Goal: Task Accomplishment & Management: Use online tool/utility

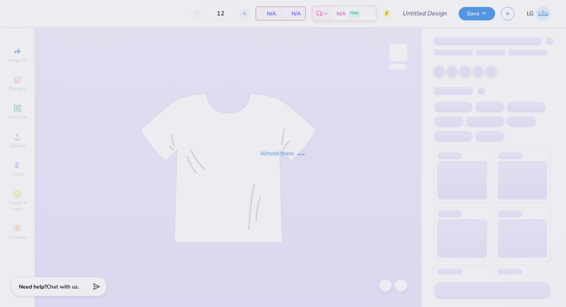
type input "Sigma Chi Hoco 25"
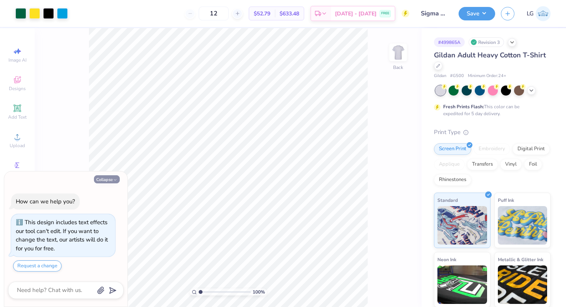
click at [107, 179] on button "Collapse" at bounding box center [107, 179] width 26 height 8
type textarea "x"
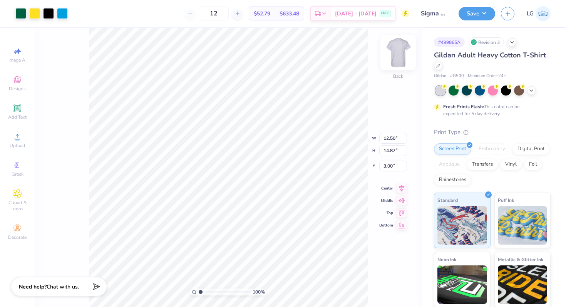
click at [401, 64] on img at bounding box center [398, 52] width 31 height 31
type input "4.66"
click at [395, 58] on img at bounding box center [398, 52] width 31 height 31
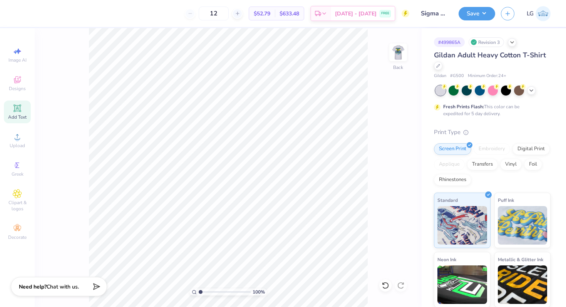
click at [13, 105] on icon at bounding box center [17, 108] width 9 height 9
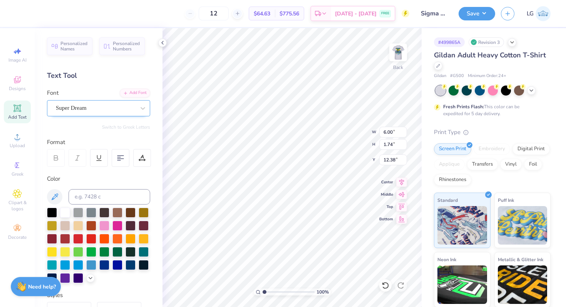
click at [108, 108] on div "Super Dream" at bounding box center [95, 108] width 81 height 12
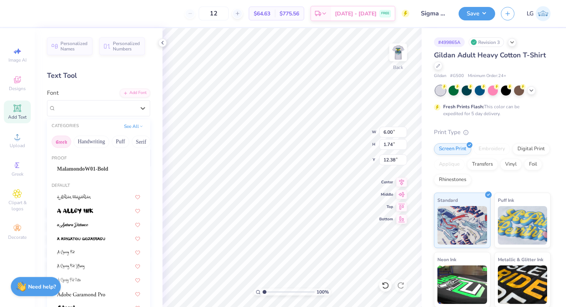
click at [53, 141] on button "Greek" at bounding box center [62, 142] width 20 height 12
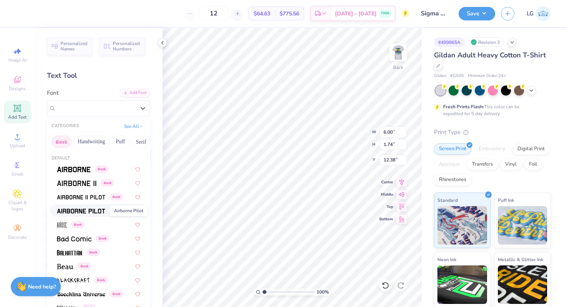
click at [83, 208] on img at bounding box center [81, 210] width 48 height 5
type input "5.74"
type input "1.82"
type input "12.34"
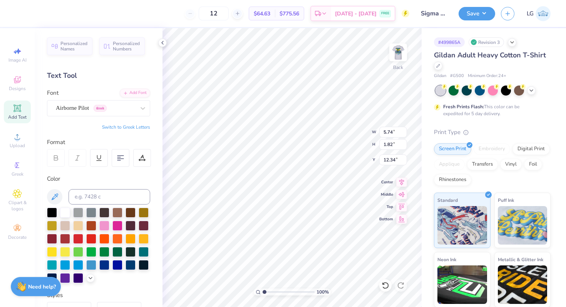
click at [112, 125] on button "Switch to Greek Letters" at bounding box center [126, 127] width 48 height 6
type textarea "Σ"
click at [120, 126] on button "Switch to Normal Letters" at bounding box center [125, 127] width 52 height 6
click at [145, 98] on div "Font Airborne Pilot Greek" at bounding box center [98, 103] width 103 height 28
click at [144, 104] on icon at bounding box center [143, 108] width 8 height 8
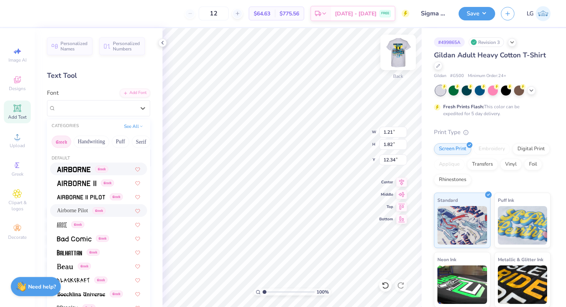
click at [402, 52] on img at bounding box center [398, 52] width 31 height 31
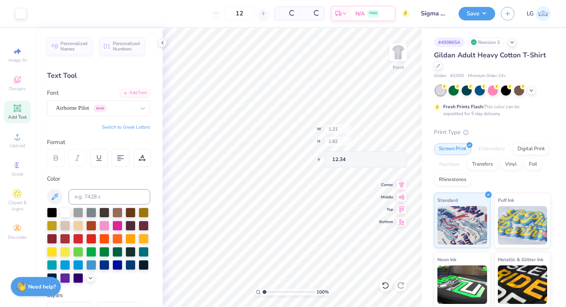
click at [394, 64] on div "Front" at bounding box center [398, 57] width 18 height 27
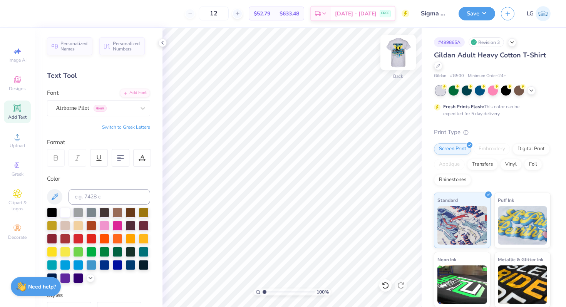
click at [403, 53] on img at bounding box center [398, 52] width 31 height 31
click at [402, 59] on img at bounding box center [398, 52] width 31 height 31
click at [131, 105] on div "MalamondoW01-Bold" at bounding box center [95, 108] width 81 height 12
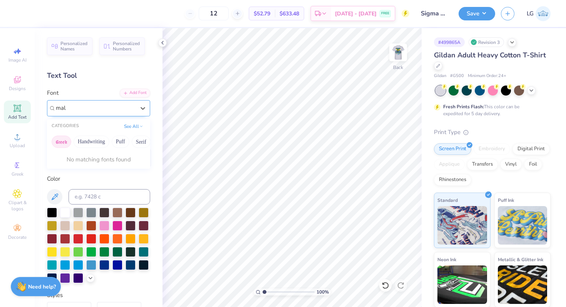
click at [65, 142] on button "Greek" at bounding box center [62, 142] width 20 height 12
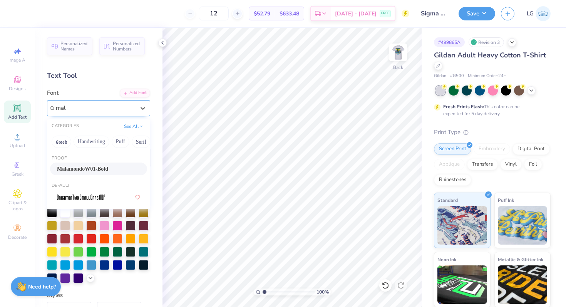
click at [82, 169] on span "MalamondoW01-Bold" at bounding box center [82, 169] width 51 height 8
type input "mal"
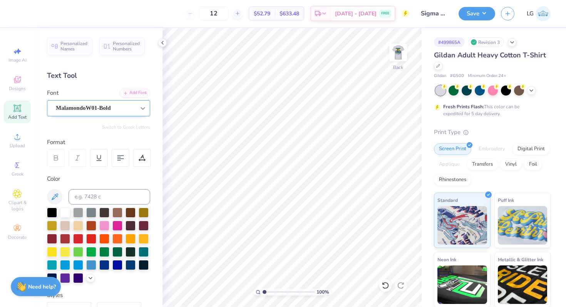
click at [142, 107] on icon at bounding box center [143, 108] width 8 height 8
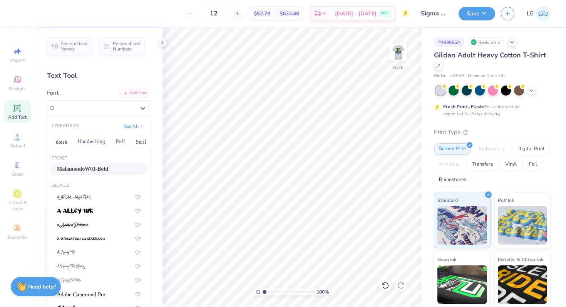
click at [86, 171] on span "MalamondoW01-Bold" at bounding box center [82, 169] width 51 height 8
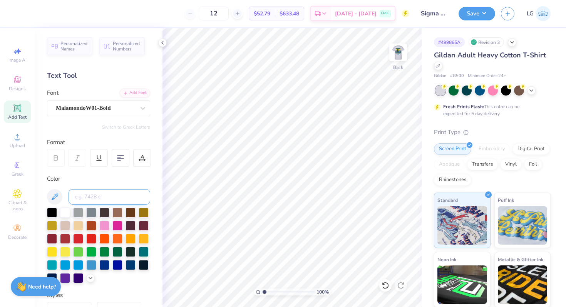
click at [119, 196] on input at bounding box center [110, 196] width 82 height 15
click at [54, 211] on div at bounding box center [52, 212] width 10 height 10
click at [135, 109] on div "MalamondoW01-Bold" at bounding box center [95, 108] width 81 height 12
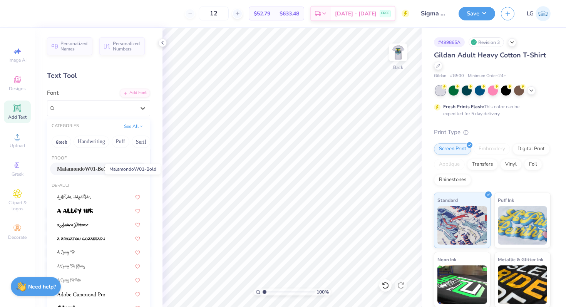
click at [97, 170] on span "MalamondoW01-Bold" at bounding box center [82, 169] width 51 height 8
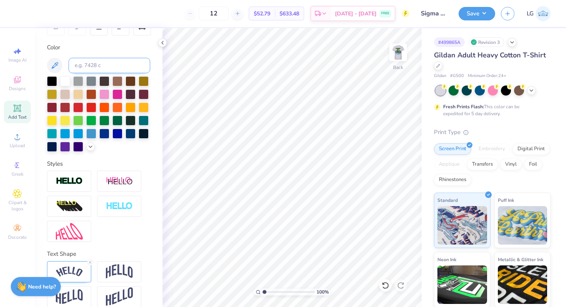
scroll to position [141, 0]
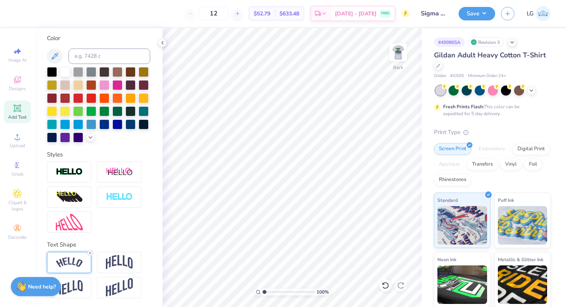
click at [89, 253] on icon at bounding box center [90, 253] width 5 height 5
click at [403, 61] on img at bounding box center [398, 52] width 31 height 31
click at [402, 60] on img at bounding box center [398, 52] width 31 height 31
click at [18, 83] on icon at bounding box center [17, 79] width 9 height 9
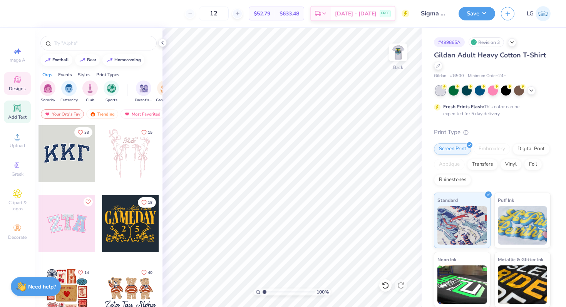
click at [20, 114] on span "Add Text" at bounding box center [17, 117] width 18 height 6
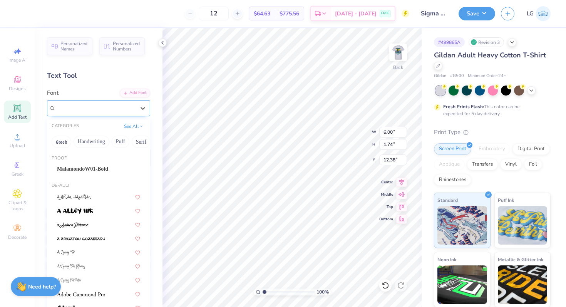
click at [72, 109] on div "Super Dream" at bounding box center [95, 108] width 81 height 12
click at [80, 168] on span "MalamondoW01-Bold" at bounding box center [82, 169] width 51 height 8
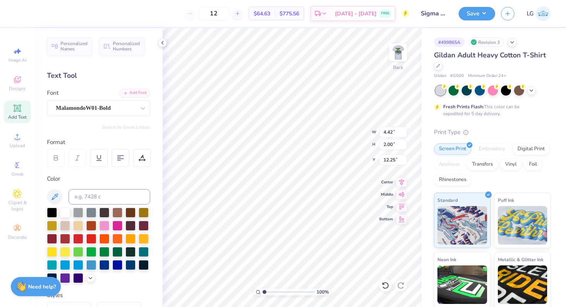
type input "4.42"
type input "2.00"
type input "12.25"
type textarea "Sigma Chi"
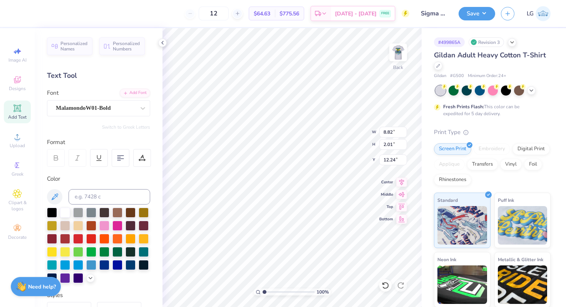
type input "3.66"
type input "6.17"
type input "1.41"
type input "5.91"
type input "4.21"
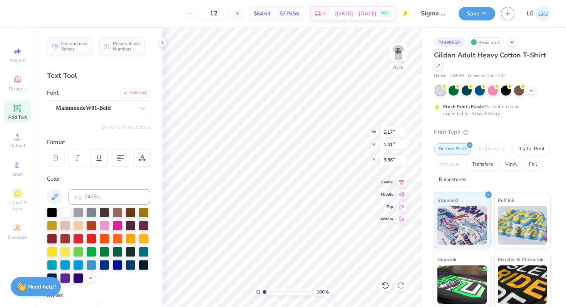
type input "2.22"
type input "5.01"
type input "3.56"
type input "3.00"
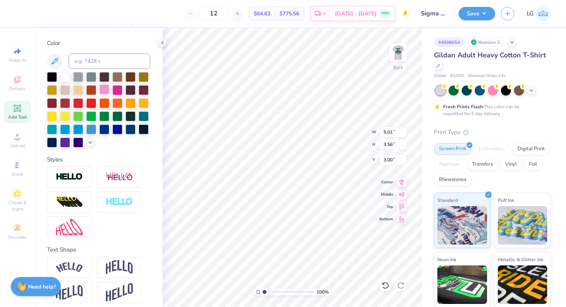
scroll to position [138, 0]
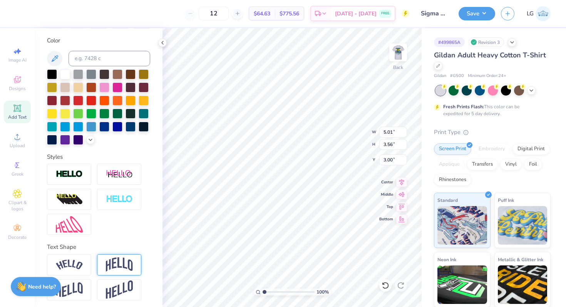
click at [117, 265] on img at bounding box center [119, 264] width 27 height 15
type input "5.04"
type input "3.63"
type input "3.00"
click at [65, 268] on img at bounding box center [69, 264] width 27 height 10
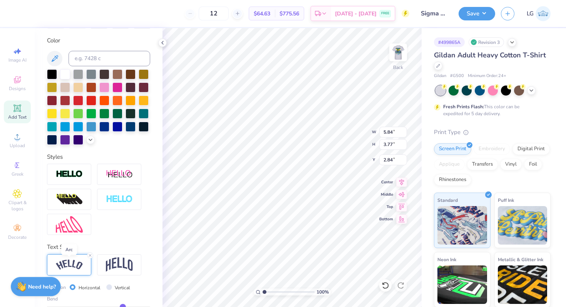
type input "5.84"
type input "3.77"
type input "2.84"
click at [90, 254] on icon at bounding box center [90, 255] width 5 height 5
type input "5.01"
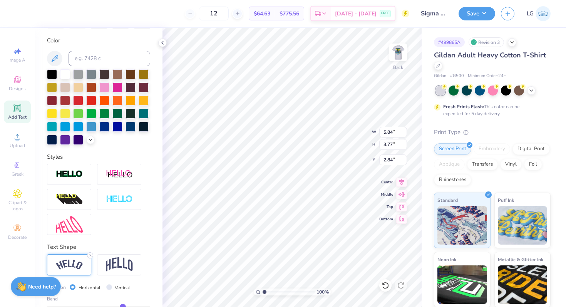
type input "3.56"
type input "2.66"
click at [116, 269] on img at bounding box center [119, 264] width 27 height 15
type input "5.04"
type input "3.63"
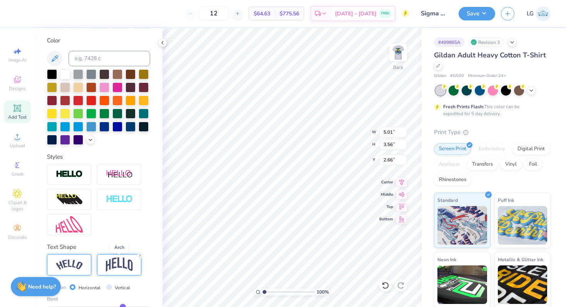
type input "3.00"
type input "4.44"
type input "3.21"
type input "3.22"
type input "3.00"
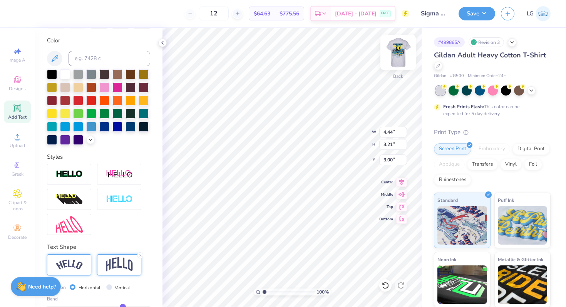
click at [400, 55] on img at bounding box center [398, 52] width 31 height 31
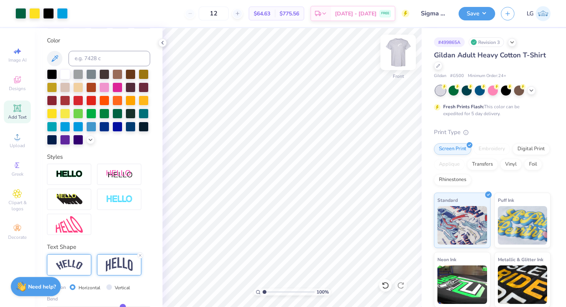
click at [399, 58] on img at bounding box center [398, 52] width 31 height 31
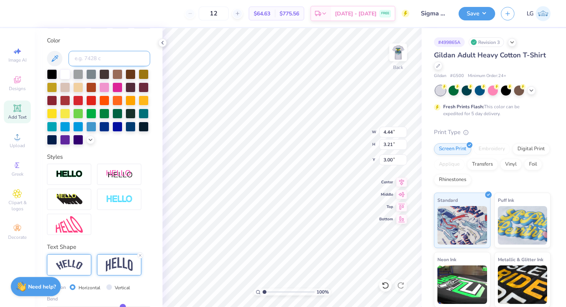
click at [99, 56] on input at bounding box center [110, 58] width 82 height 15
type input "299"
click at [403, 56] on img at bounding box center [398, 52] width 31 height 31
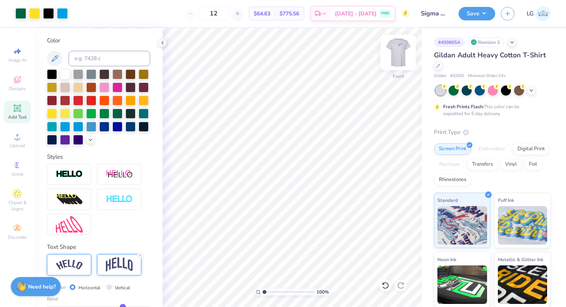
click at [402, 57] on img at bounding box center [398, 52] width 31 height 31
click at [23, 110] on div "Add Text" at bounding box center [17, 111] width 27 height 23
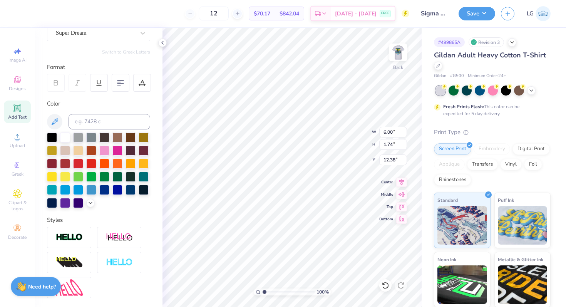
scroll to position [0, 0]
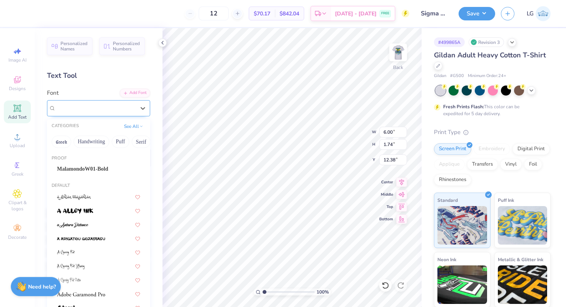
click at [85, 104] on div "Super Dream" at bounding box center [95, 108] width 81 height 12
click at [81, 171] on span "MalamondoW01-Bold" at bounding box center [82, 169] width 51 height 8
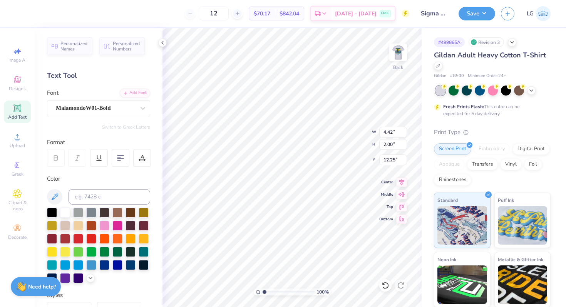
type input "4.42"
type input "2.00"
type input "12.25"
type textarea "HOcO 25"
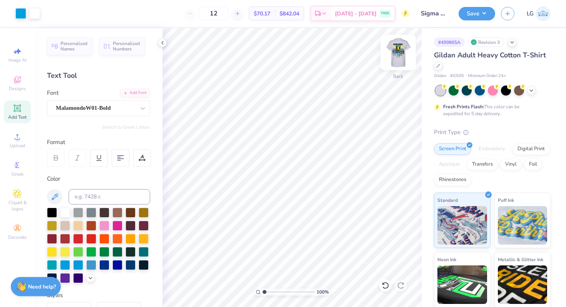
click at [400, 44] on img at bounding box center [398, 52] width 31 height 31
click at [400, 44] on div at bounding box center [398, 53] width 18 height 18
click at [393, 55] on img at bounding box center [398, 52] width 31 height 31
click at [401, 56] on img at bounding box center [398, 52] width 31 height 31
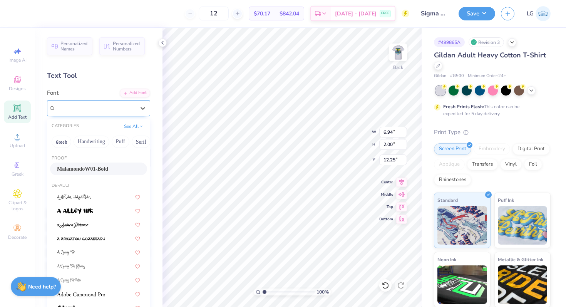
click at [111, 109] on div "MalamondoW01-Bold" at bounding box center [95, 108] width 81 height 12
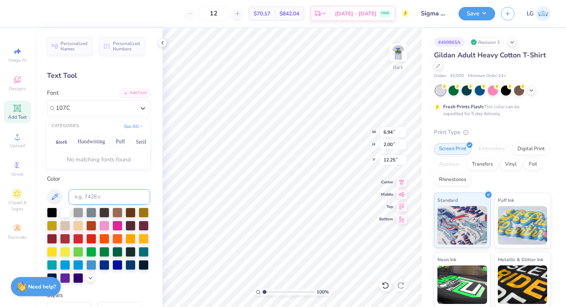
type input "107C"
click at [92, 197] on input at bounding box center [110, 196] width 82 height 15
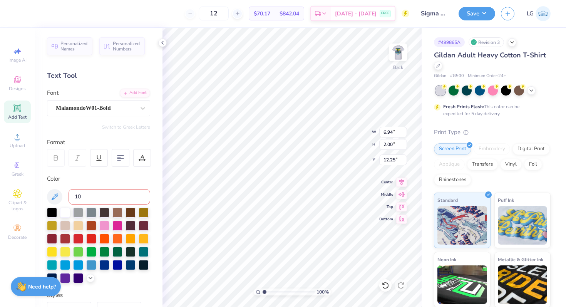
type input "107"
type input "4.44"
type input "3.21"
type input "3.00"
type input "6.94"
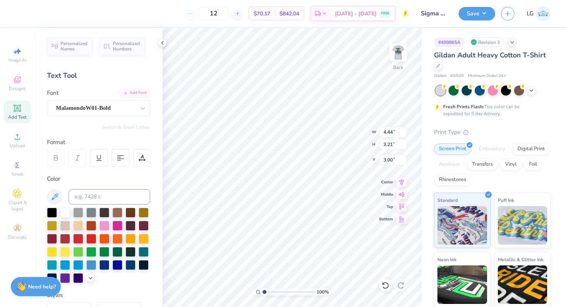
type input "2.00"
type input "12.25"
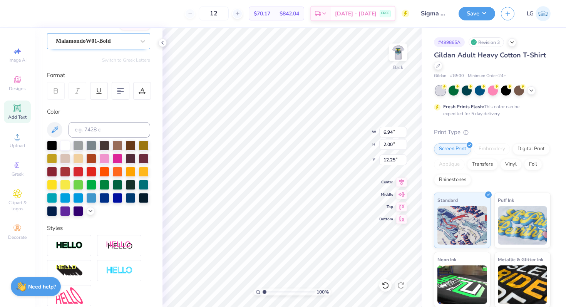
scroll to position [0, 0]
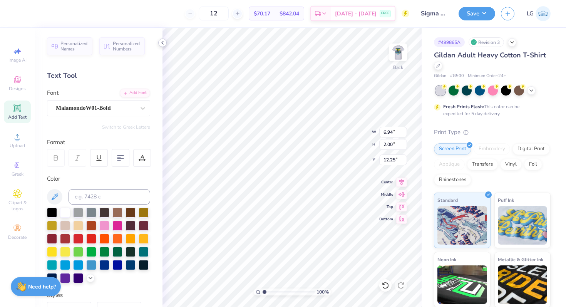
click at [162, 43] on polyline at bounding box center [163, 42] width 2 height 3
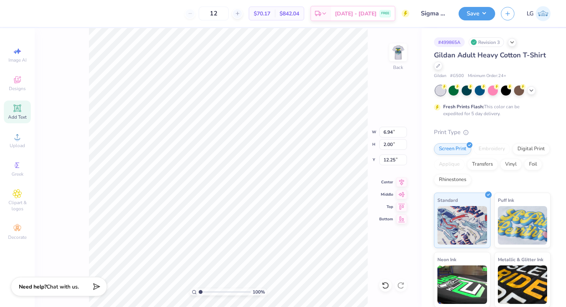
click at [23, 114] on div "Add Text" at bounding box center [17, 111] width 27 height 23
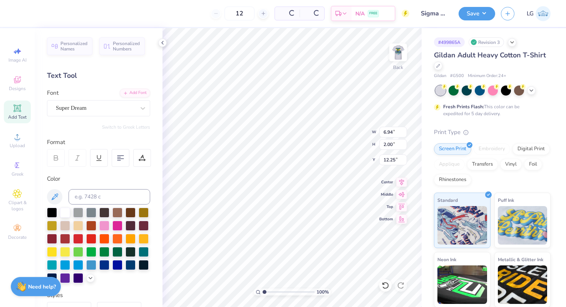
type input "6.00"
type input "1.74"
type input "12.38"
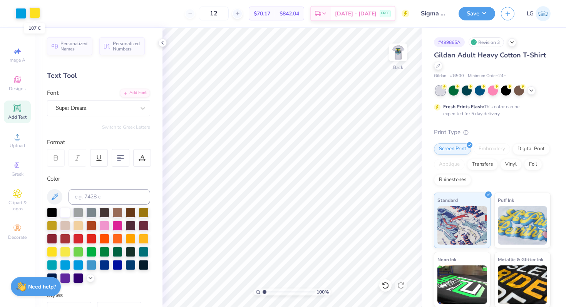
click at [35, 10] on div at bounding box center [34, 12] width 11 height 11
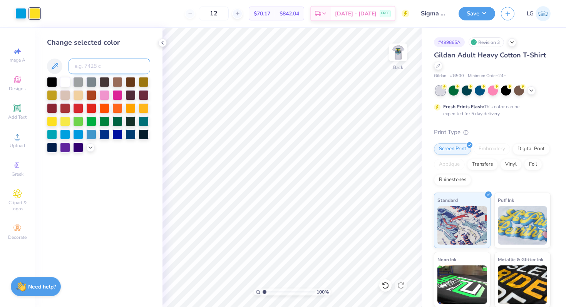
click at [104, 62] on input at bounding box center [110, 66] width 82 height 15
type input "299"
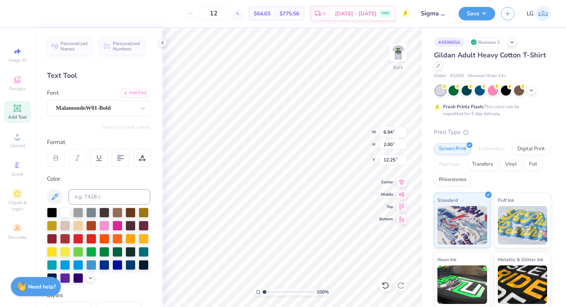
type input "3.42"
type input "0.98"
type input "4.60"
type input "3.42"
type input "0.98"
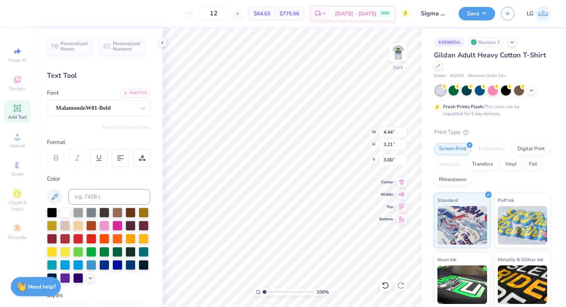
type input "4.60"
type textarea "SXi"
type input "3.56"
type input "8.39"
type textarea "SX"
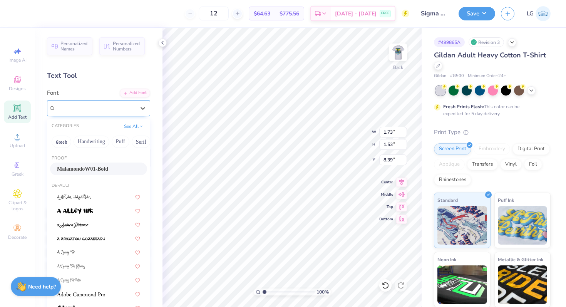
click at [110, 108] on div "MalamondoW01-Bold" at bounding box center [95, 108] width 81 height 12
click at [63, 142] on button "Greek" at bounding box center [62, 142] width 20 height 12
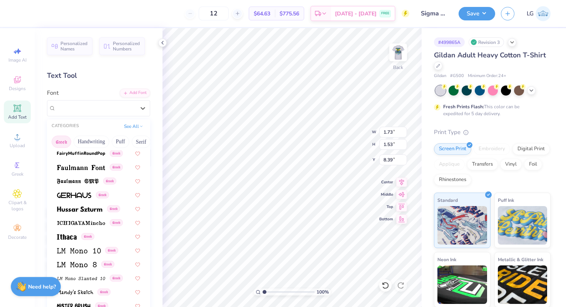
scroll to position [275, 0]
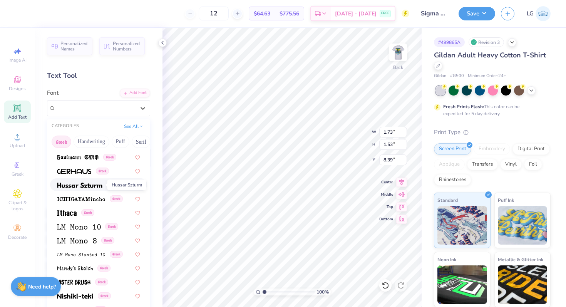
click at [100, 188] on span at bounding box center [79, 185] width 45 height 8
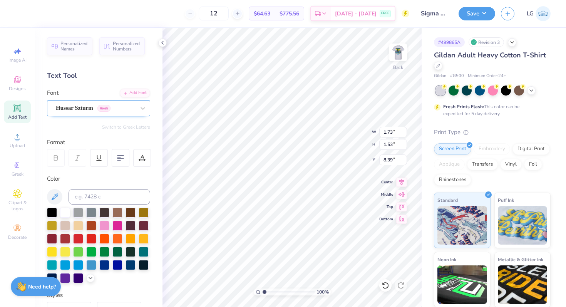
click at [136, 106] on div "Hussar Szturm Greek" at bounding box center [95, 108] width 81 height 12
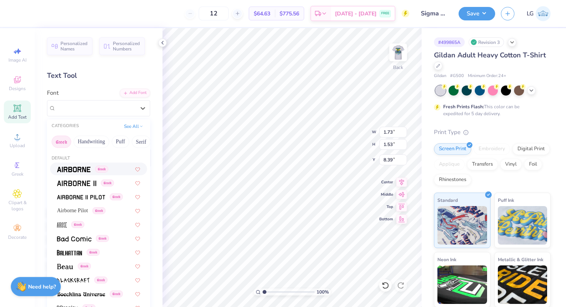
click at [92, 170] on div "Greek" at bounding box center [82, 169] width 51 height 8
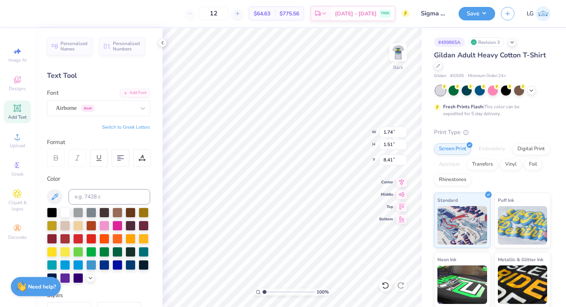
click at [132, 126] on button "Switch to Greek Letters" at bounding box center [126, 127] width 48 height 6
type input "1.59"
type input "8.43"
click at [129, 105] on div "Airborne Greek" at bounding box center [95, 108] width 81 height 12
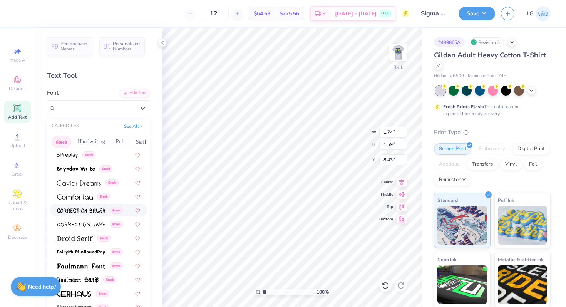
scroll to position [193, 0]
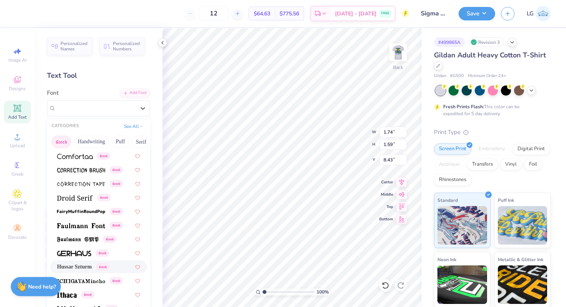
click at [89, 271] on div "Hussar Szturm Greek" at bounding box center [98, 266] width 97 height 13
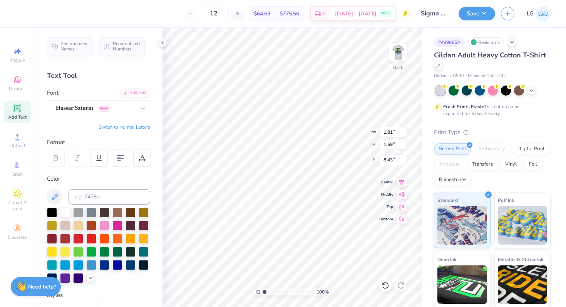
type input "1.81"
type input "1.66"
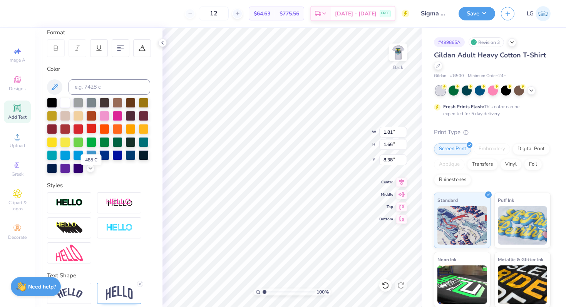
scroll to position [122, 0]
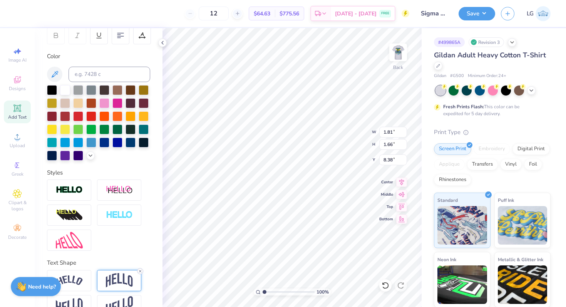
click at [141, 269] on icon at bounding box center [140, 271] width 5 height 5
type input "8.24"
type textarea "ΣΧ"
type input "8.72"
type input "2.06"
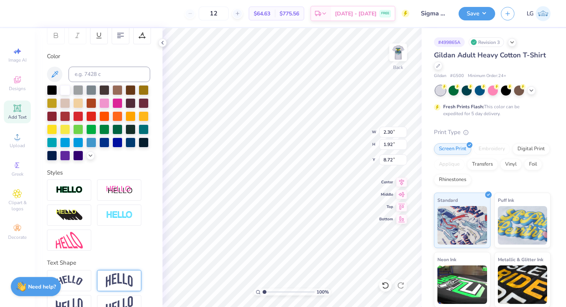
type input "1.19"
type input "9.11"
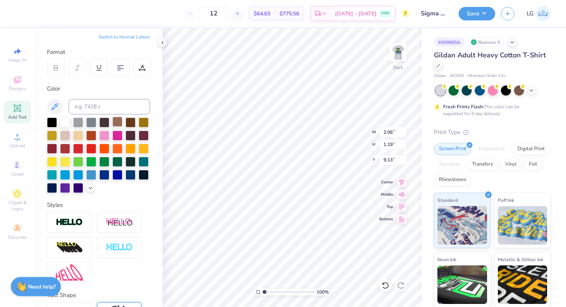
scroll to position [0, 0]
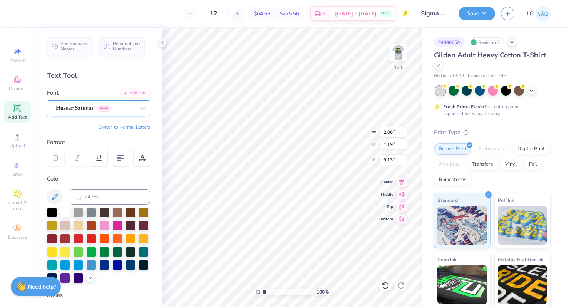
click at [123, 107] on div "Hussar Szturm Greek" at bounding box center [95, 108] width 81 height 12
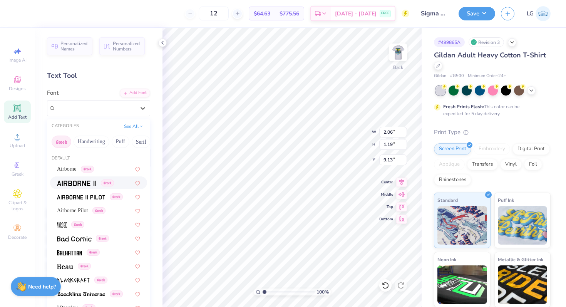
click at [98, 181] on div "Greek" at bounding box center [85, 183] width 57 height 8
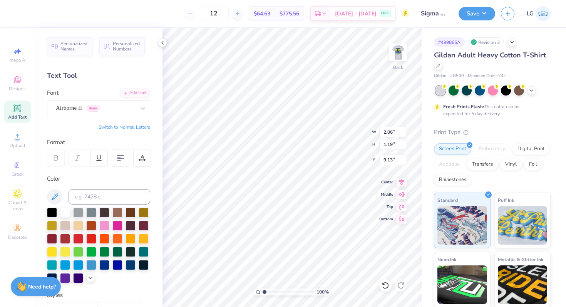
type input "1.44"
type input "0.97"
type input "9.25"
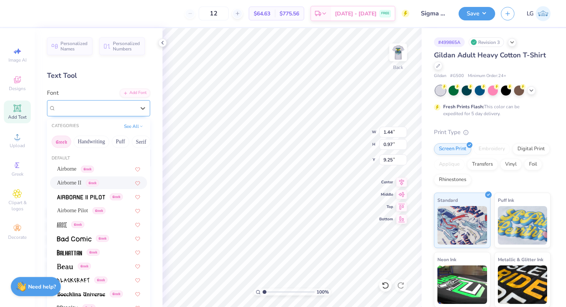
click at [128, 115] on div "Airborne II Greek" at bounding box center [98, 108] width 103 height 16
click at [88, 209] on span "Airborne Pilot" at bounding box center [72, 210] width 31 height 8
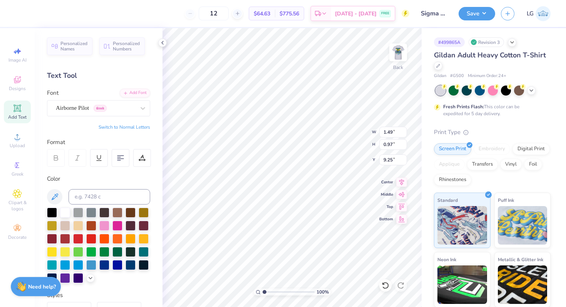
type input "4.49"
type input "2.91"
type input "7.35"
type input "11.14"
type input "4.49"
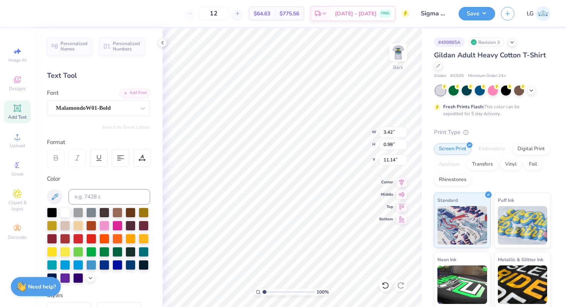
type input "2.91"
type input "3.00"
type input "2.69"
type input "1.75"
type input "3.02"
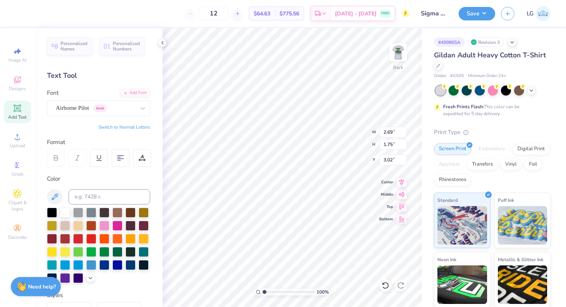
type input "3.12"
type input "2.02"
type input "3.00"
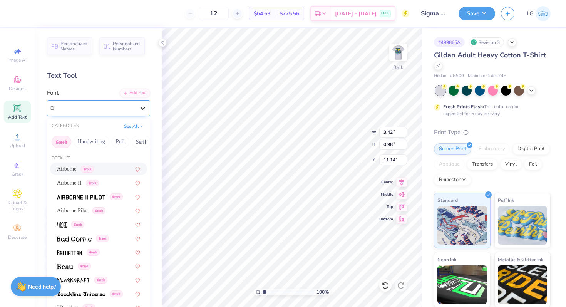
click at [139, 110] on icon at bounding box center [143, 108] width 8 height 8
type input "3.12"
type input "2.02"
type input "3.00"
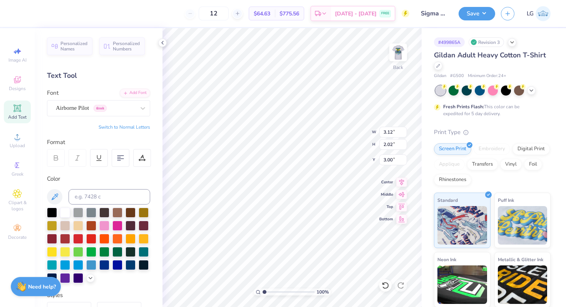
type input "3.42"
type input "0.98"
type input "11.14"
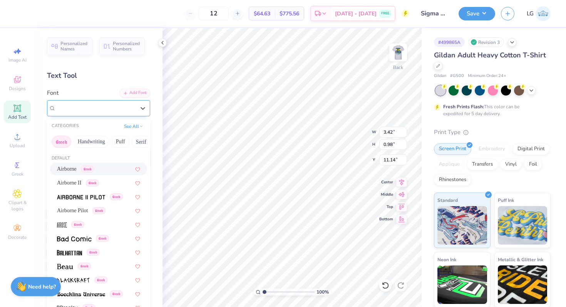
click at [122, 104] on div "MalamondoW01-Bold" at bounding box center [95, 108] width 81 height 12
click at [88, 209] on span "Airborne Pilot" at bounding box center [72, 210] width 31 height 8
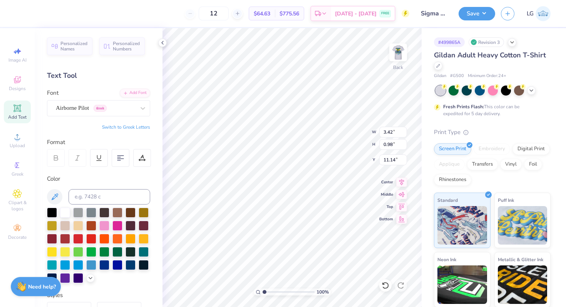
type input "4.91"
type input "0.90"
type input "11.18"
type input "3.12"
type input "2.02"
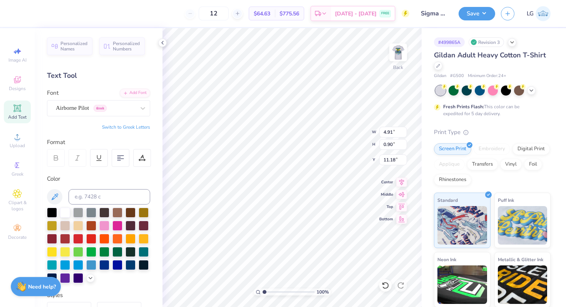
type input "3.00"
type input "4.91"
type input "0.90"
type input "5.96"
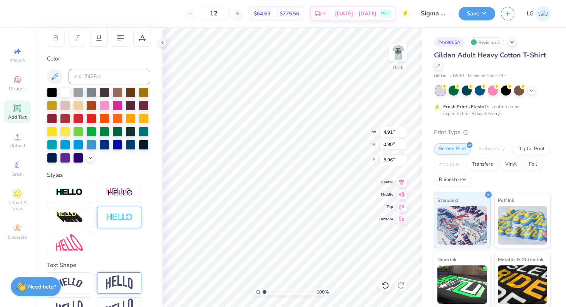
scroll to position [141, 0]
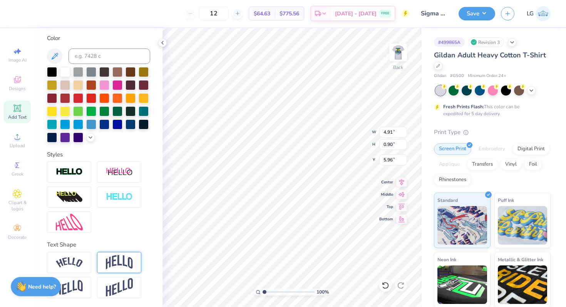
click at [124, 255] on img at bounding box center [119, 262] width 27 height 15
type input "1.91"
type input "5.45"
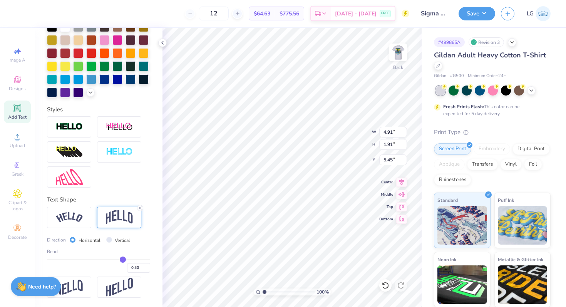
type input "0.48"
type input "0.44"
type input "0.38"
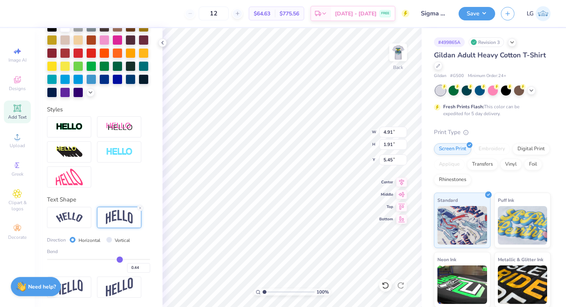
type input "0.38"
type input "0.32"
type input "0.26"
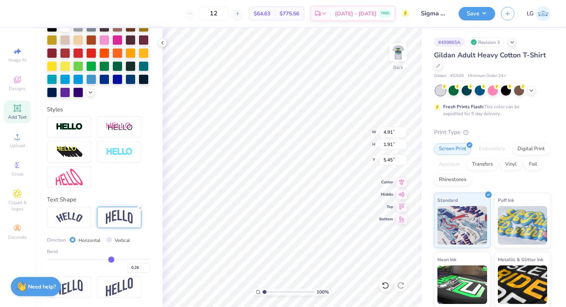
type input "0.22"
type input "0.2"
type input "0.20"
type input "0.18"
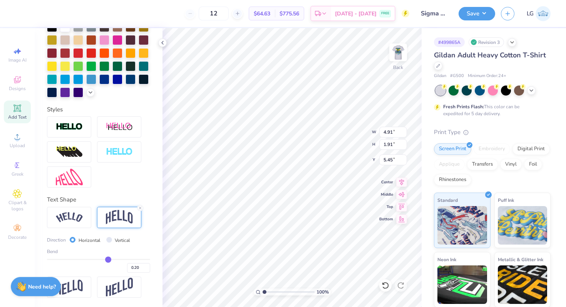
type input "0.18"
type input "0.16"
type input "0.15"
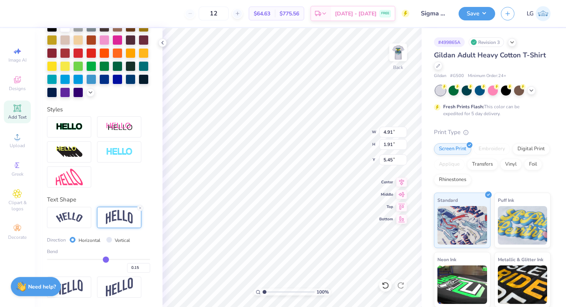
type input "0.12"
type input "0.1"
type input "0.10"
type input "0.07"
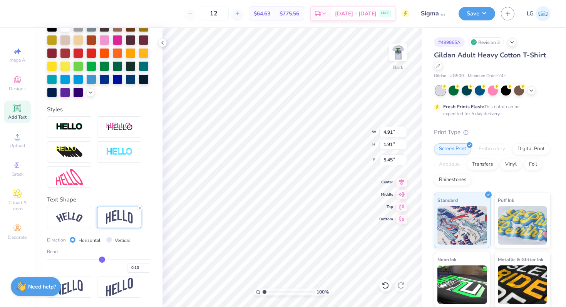
type input "0.07"
type input "0.04"
type input "0.02"
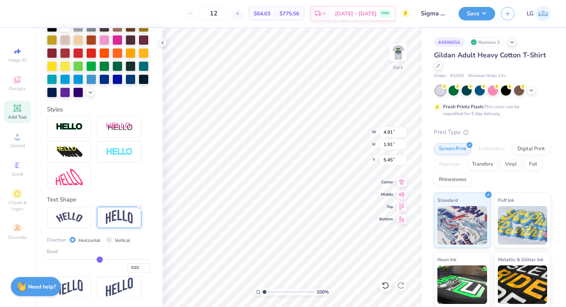
type input "0"
type input "0.00"
type input "-0.02"
type input "-0.03"
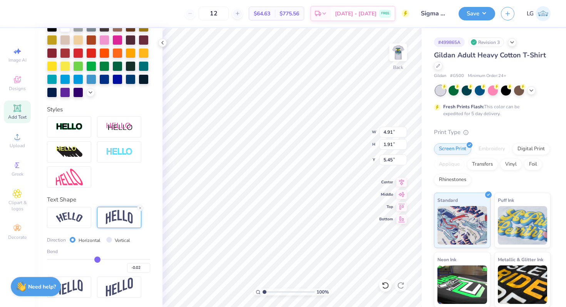
type input "-0.03"
type input "-0.04"
type input "-0.05"
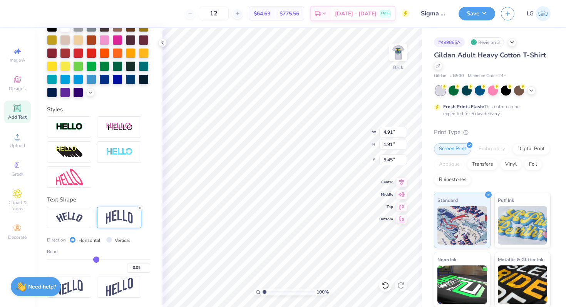
type input "-0.06"
type input "-0.07"
type input "-0.08"
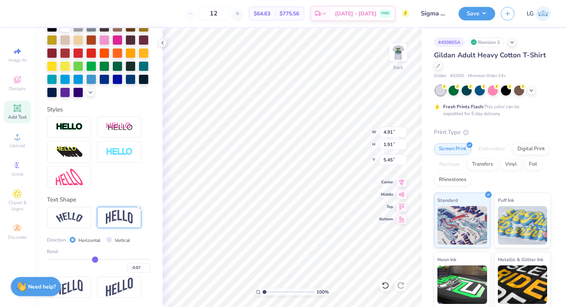
type input "-0.08"
type input "-0.09"
type input "-0.1"
type input "-0.10"
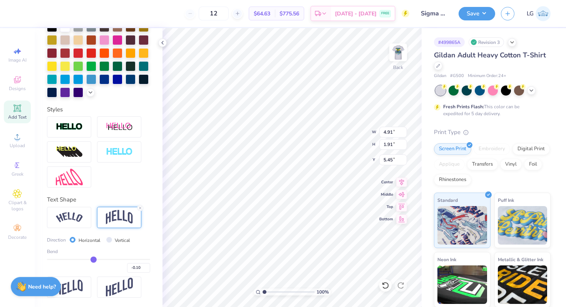
type input "-0.1"
drag, startPoint x: 123, startPoint y: 258, endPoint x: 94, endPoint y: 257, distance: 29.3
click at [94, 259] on input "range" at bounding box center [98, 259] width 103 height 1
type input "1.09"
type input "5.87"
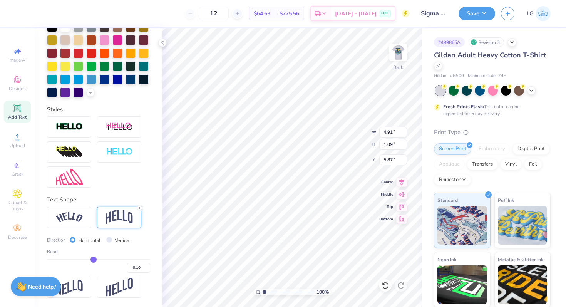
type input "-0.12"
type input "-0.14"
type input "-0.19"
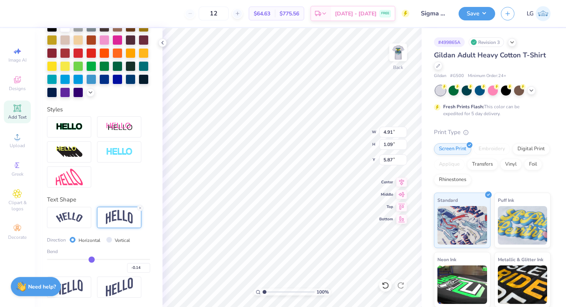
type input "-0.19"
type input "-0.24"
type input "-0.28"
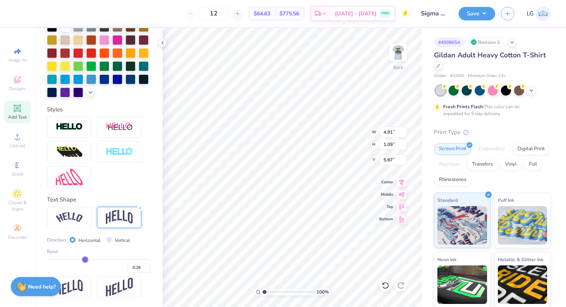
type input "-0.31"
type input "-0.34"
type input "-0.35"
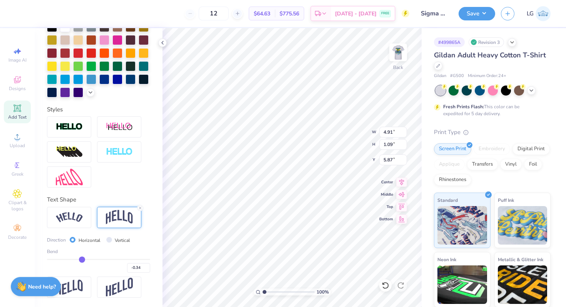
type input "-0.35"
type input "-0.36"
type input "-0.37"
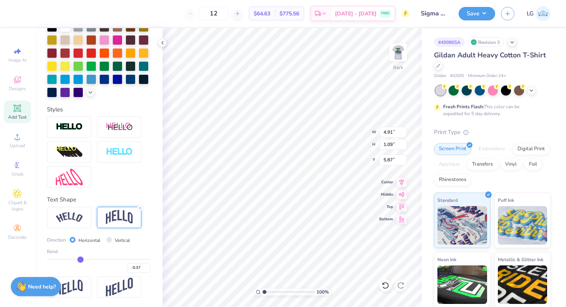
type input "-0.38"
type input "-0.4"
type input "-0.40"
type input "-0.41"
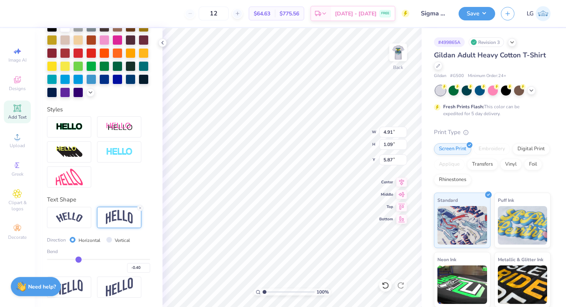
type input "-0.41"
type input "-0.43"
type input "-0.44"
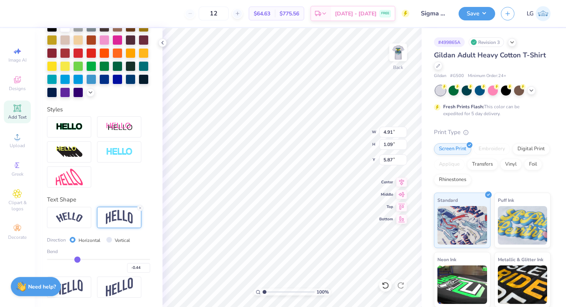
drag, startPoint x: 94, startPoint y: 257, endPoint x: 77, endPoint y: 256, distance: 17.0
type input "-0.44"
click at [77, 259] on input "range" at bounding box center [98, 259] width 103 height 1
type input "1.78"
type input "5.52"
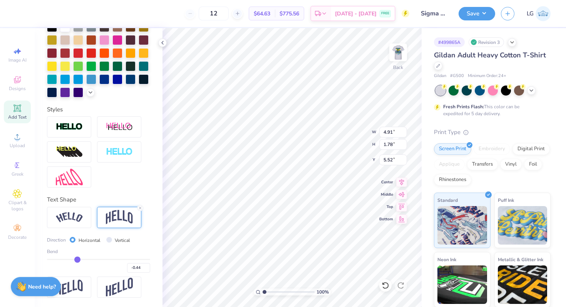
type input "4.23"
click at [78, 259] on input "range" at bounding box center [98, 259] width 103 height 1
click at [81, 259] on input "range" at bounding box center [98, 259] width 103 height 1
click at [83, 259] on input "range" at bounding box center [98, 259] width 103 height 1
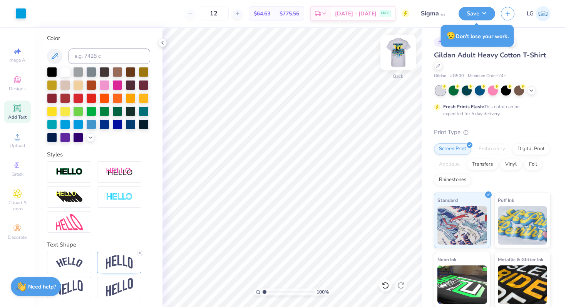
click at [400, 55] on img at bounding box center [398, 52] width 31 height 31
click at [395, 67] on img at bounding box center [398, 52] width 31 height 31
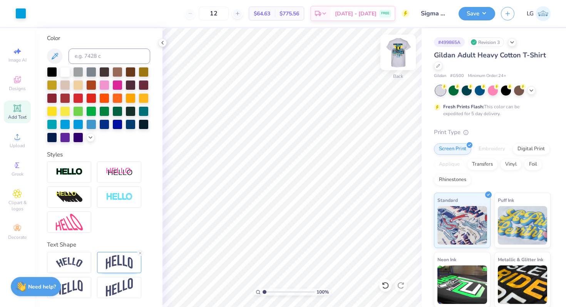
click at [394, 55] on img at bounding box center [398, 52] width 31 height 31
click at [391, 58] on img at bounding box center [398, 52] width 31 height 31
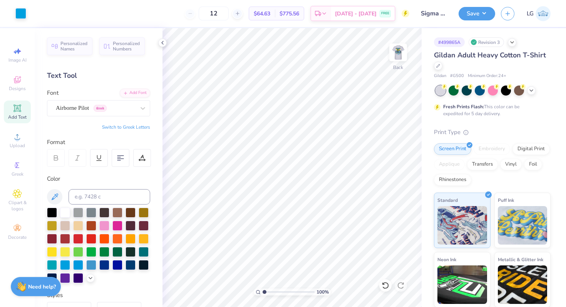
click at [17, 114] on span "Add Text" at bounding box center [17, 117] width 18 height 6
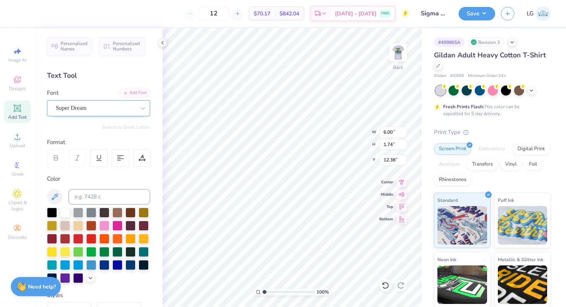
click at [117, 112] on div "Super Dream" at bounding box center [95, 108] width 81 height 12
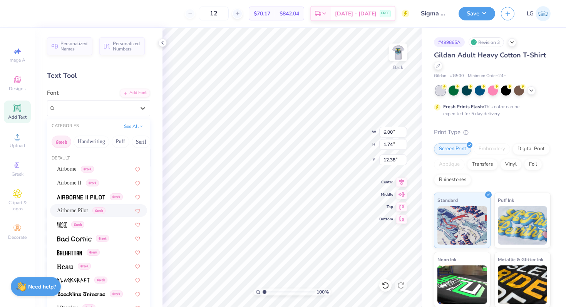
click at [88, 208] on span "Airborne Pilot" at bounding box center [72, 210] width 31 height 8
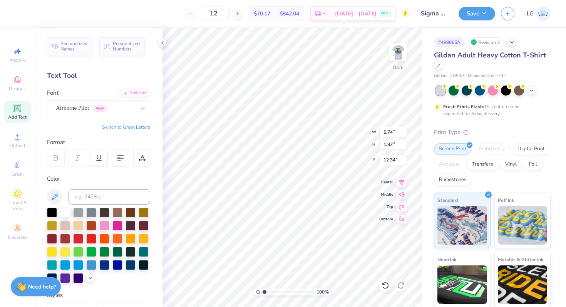
scroll to position [0, 0]
click at [400, 180] on icon at bounding box center [401, 180] width 5 height 7
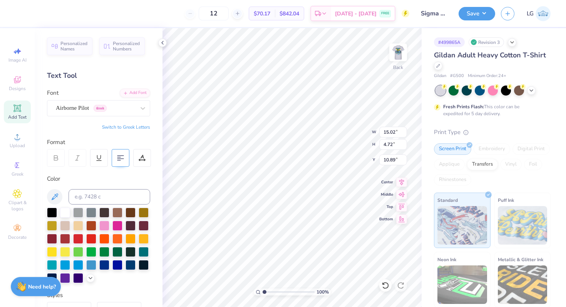
click at [119, 161] on icon at bounding box center [120, 157] width 7 height 7
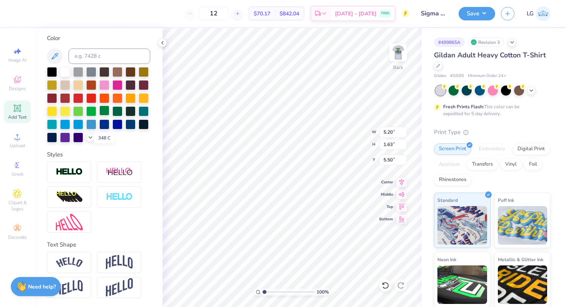
scroll to position [0, 0]
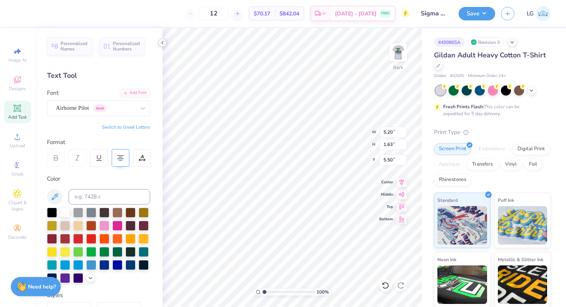
click at [161, 41] on icon at bounding box center [162, 43] width 6 height 6
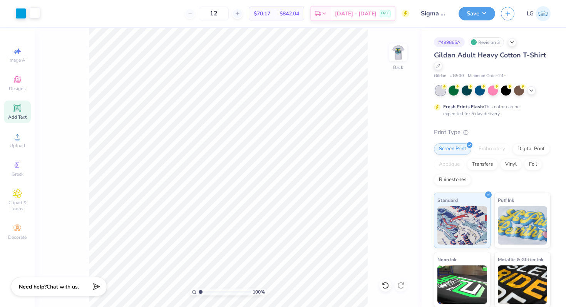
click at [38, 13] on div at bounding box center [34, 12] width 11 height 11
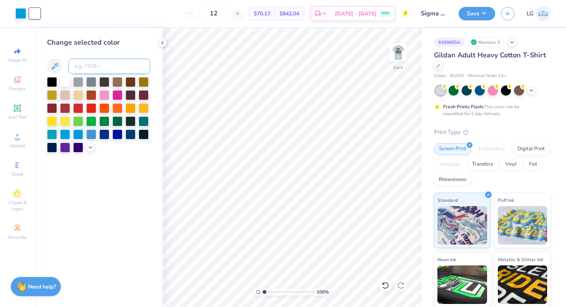
click at [88, 67] on input at bounding box center [110, 66] width 82 height 15
click at [478, 13] on button "Save" at bounding box center [477, 12] width 37 height 13
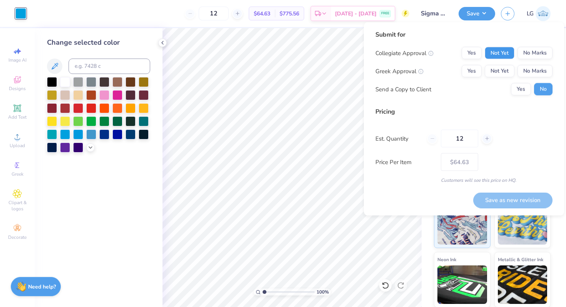
click at [492, 54] on button "Not Yet" at bounding box center [500, 53] width 30 height 12
click at [470, 52] on button "Yes" at bounding box center [472, 53] width 20 height 12
click at [474, 71] on button "Yes" at bounding box center [472, 71] width 20 height 12
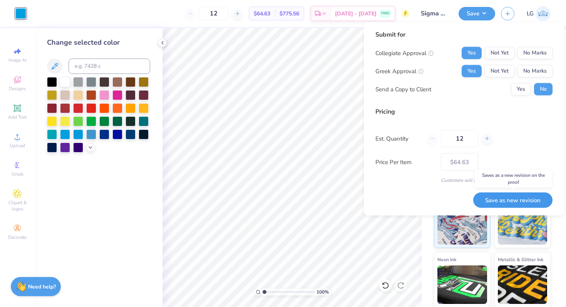
click at [511, 201] on button "Save as new revision" at bounding box center [512, 200] width 79 height 16
